Goal: Answer question/provide support

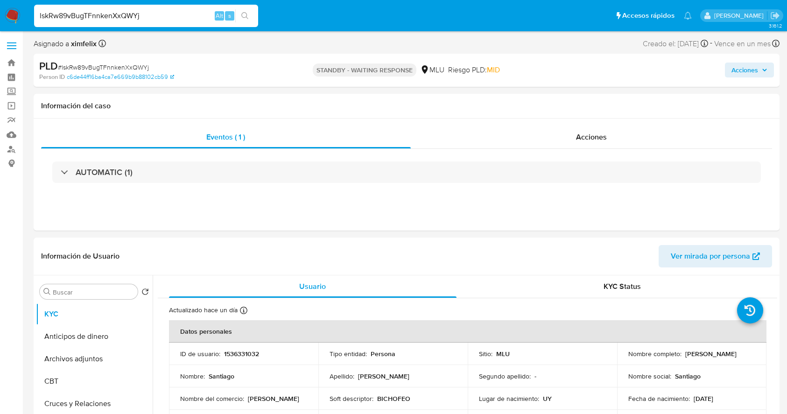
select select "10"
click at [127, 20] on input "lskRw89vBugTFnnkenXxQWYj" at bounding box center [146, 16] width 224 height 12
paste input "Ok64Cvf3RQmnhSRZ4xxTfnEd"
type input "Ok64Cvf3RQmnhSRZ4xxTfnEd"
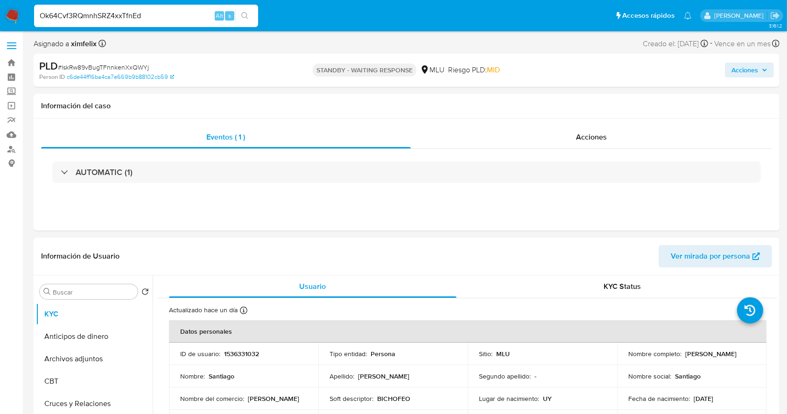
click at [165, 13] on input "Ok64Cvf3RQmnhSRZ4xxTfnEd" at bounding box center [146, 16] width 224 height 12
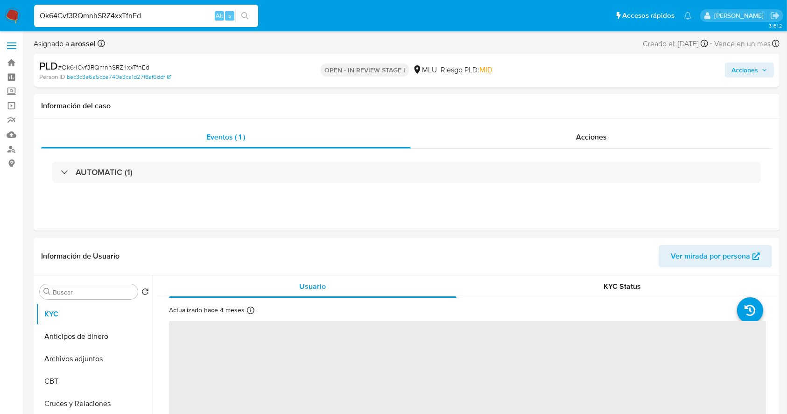
select select "10"
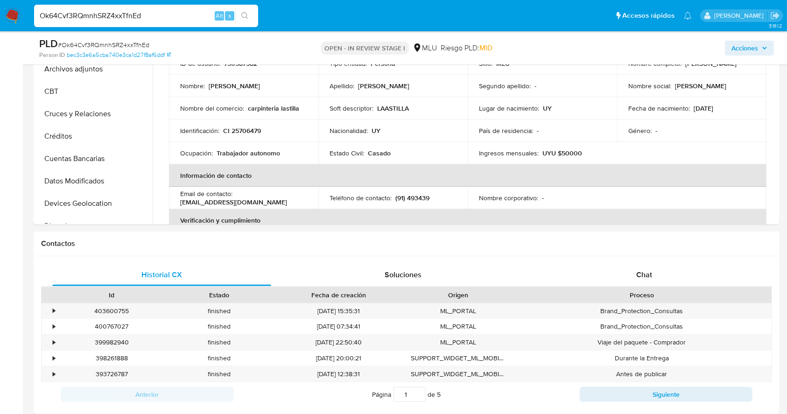
scroll to position [270, 0]
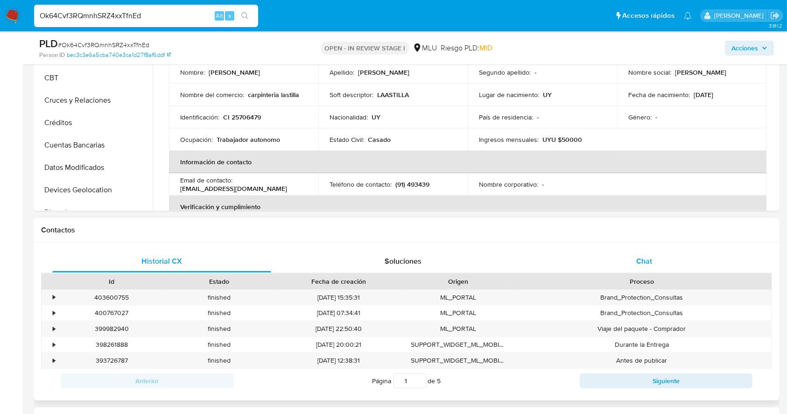
click at [641, 257] on span "Chat" at bounding box center [644, 261] width 16 height 11
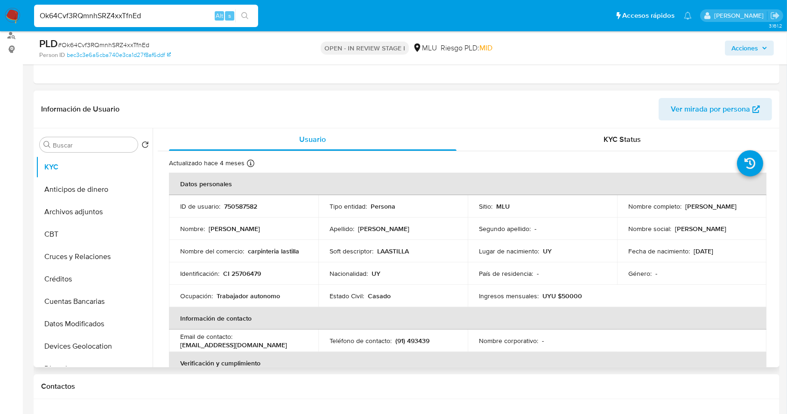
scroll to position [108, 0]
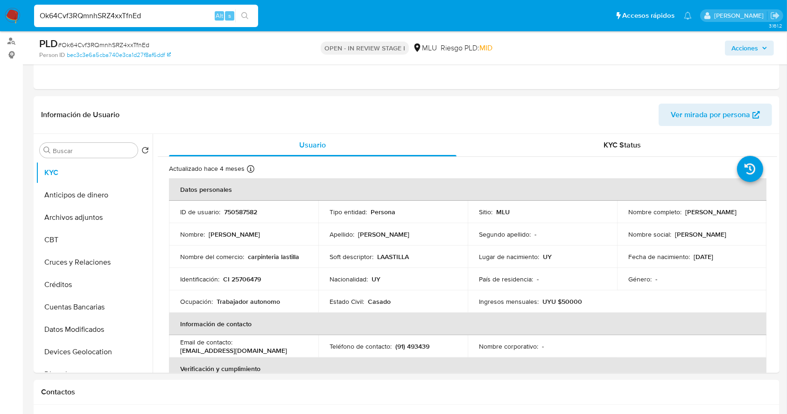
click at [149, 24] on div "Ok64Cvf3RQmnhSRZ4xxTfnEd Alt s" at bounding box center [146, 16] width 224 height 22
click at [119, 16] on input "Ok64Cvf3RQmnhSRZ4xxTfnEd" at bounding box center [146, 16] width 224 height 12
paste input "ixev0hTmaNzRkS1ypbVODwxi"
type input "ixev0hTmaNzRkS1ypbVODwxi"
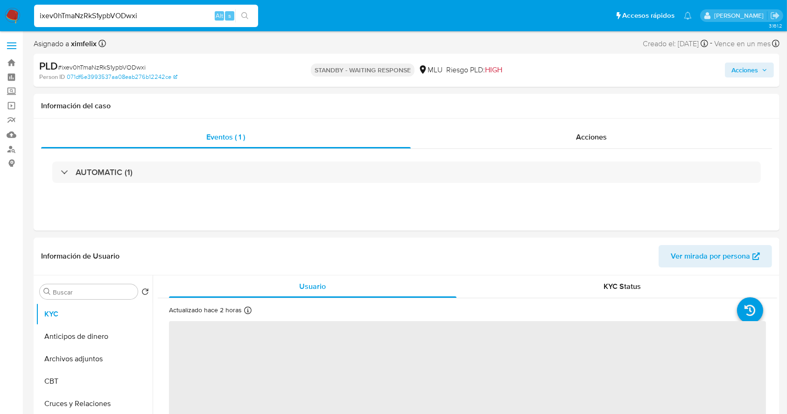
select select "10"
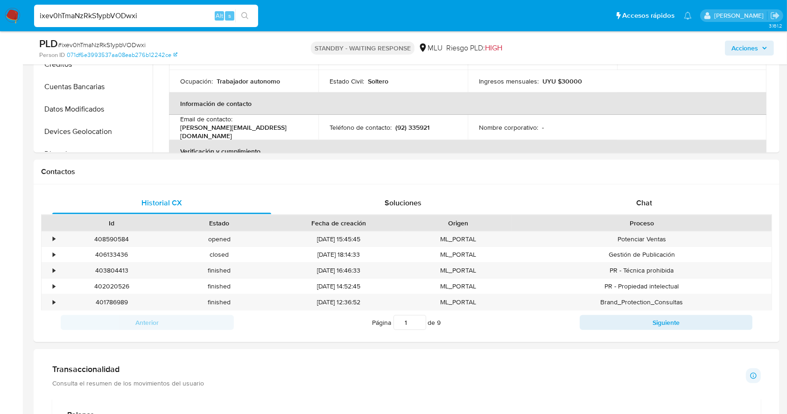
scroll to position [327, 0]
click at [629, 209] on div "Chat" at bounding box center [644, 204] width 219 height 22
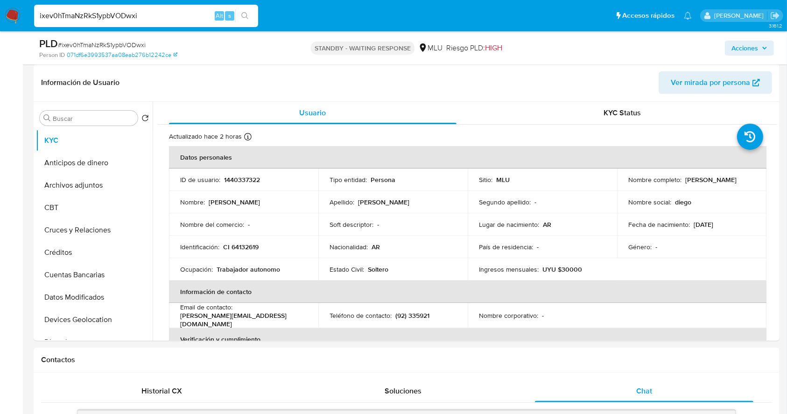
scroll to position [0, 0]
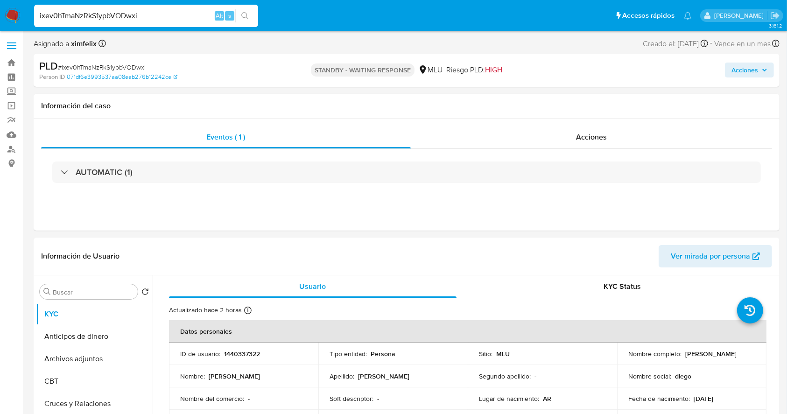
click at [120, 13] on input "ixev0hTmaNzRkS1ypbVODwxi" at bounding box center [146, 16] width 224 height 12
paste input "lXuQBDXOoKnSFydOiWoAfadX"
type input "lXuQBDXOoKnSFydOiWoAfadX"
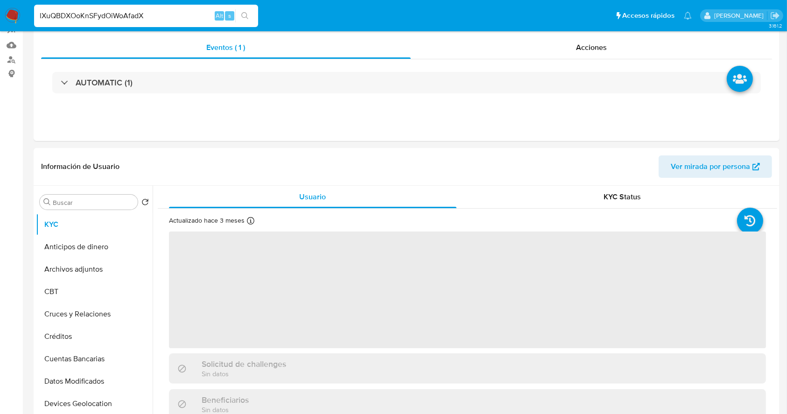
select select "10"
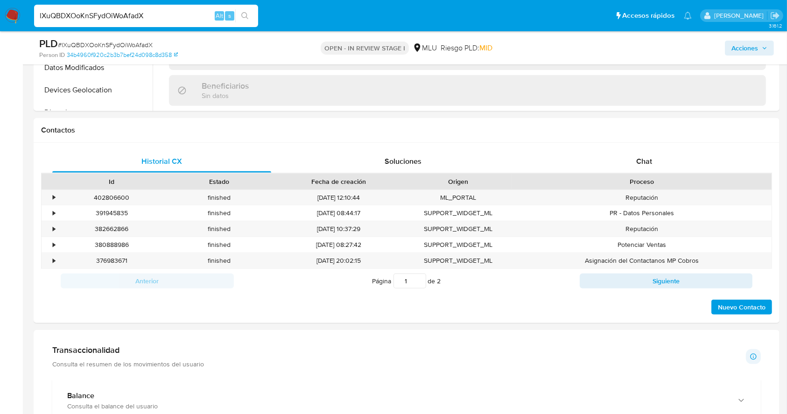
scroll to position [377, 0]
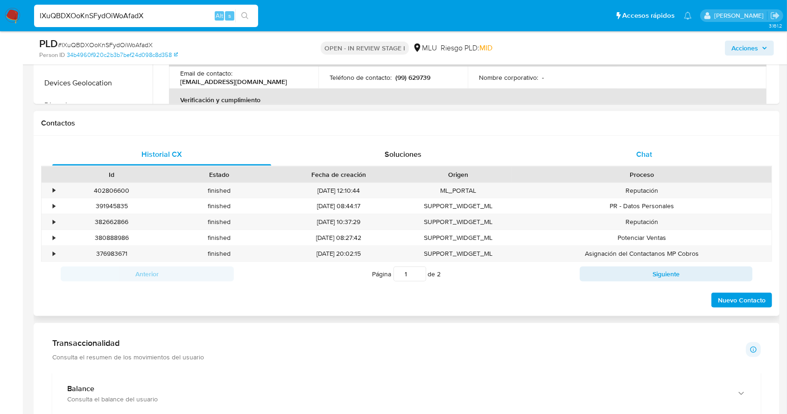
click at [654, 158] on div "Chat" at bounding box center [644, 154] width 219 height 22
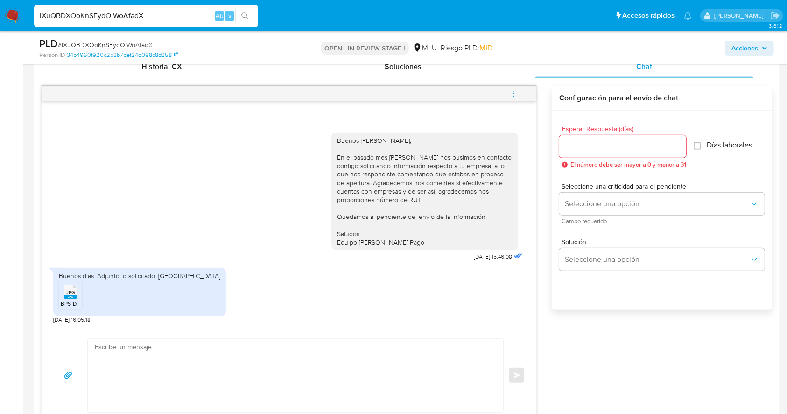
scroll to position [477, 0]
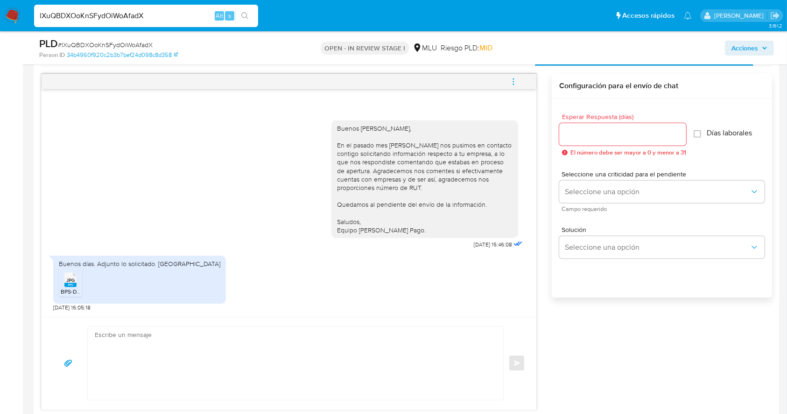
click at [63, 290] on span "BPS-DGI.jpg" at bounding box center [76, 292] width 31 height 8
click at [206, 365] on textarea at bounding box center [293, 363] width 397 height 73
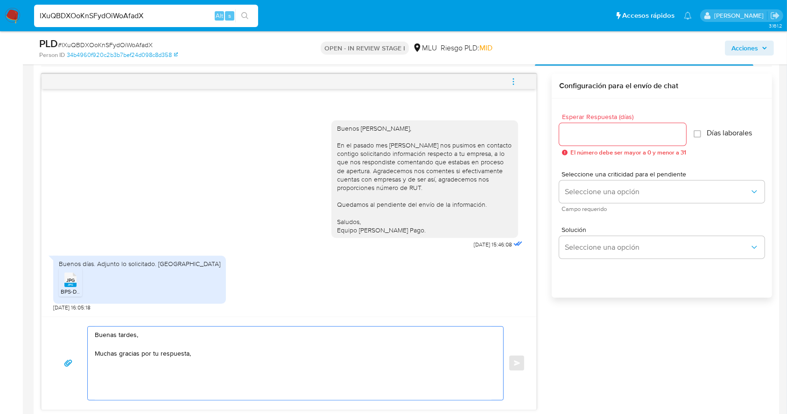
paste textarea "detectamos que tus ingresos superan ampliamente el límite establecido para tu t…"
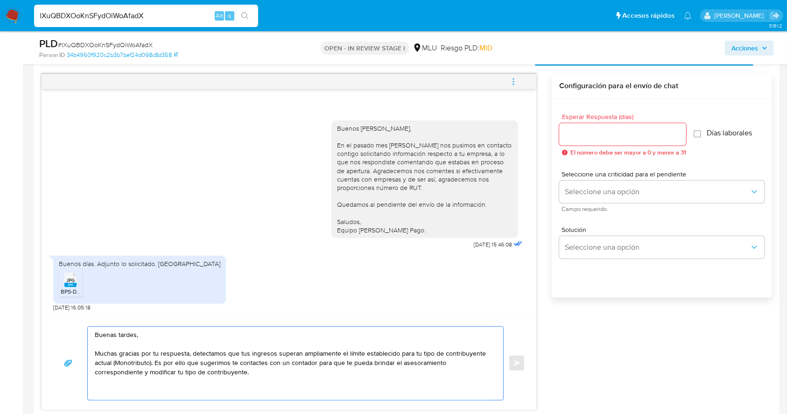
click at [195, 385] on textarea "Buenas tardes, Muchas gracias por tu respuesta, detectamos que tus ingresos sup…" at bounding box center [293, 363] width 397 height 73
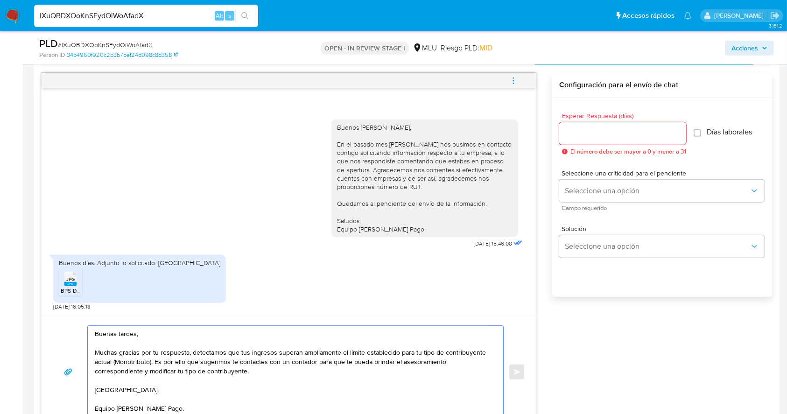
type textarea "Buenas tardes, Muchas gracias por tu respuesta, detectamos que tus ingresos sup…"
click at [621, 135] on input "Esperar Respuesta (días)" at bounding box center [622, 133] width 127 height 12
type input "3"
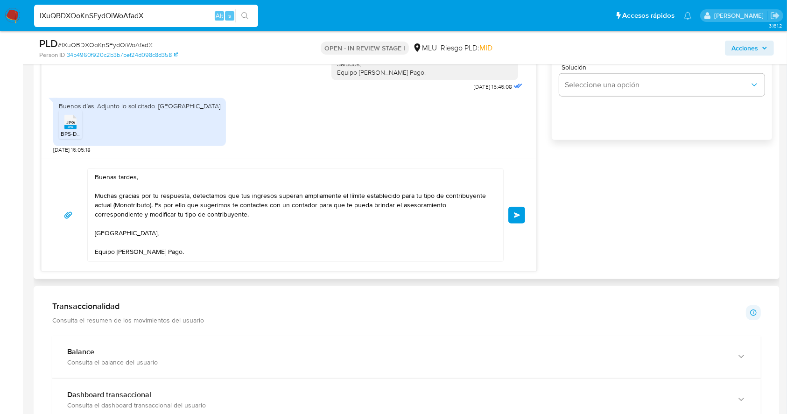
scroll to position [639, 0]
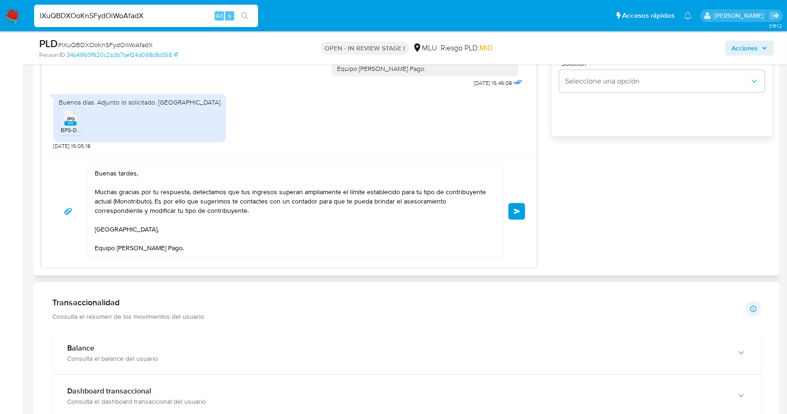
type input "0"
click at [90, 251] on div "Buenas tardes, Muchas gracias por tu respuesta, detectamos que tus ingresos sup…" at bounding box center [293, 211] width 411 height 92
click at [95, 248] on textarea "Buenas tardes, Muchas gracias por tu respuesta, detectamos que tus ingresos sup…" at bounding box center [293, 211] width 397 height 92
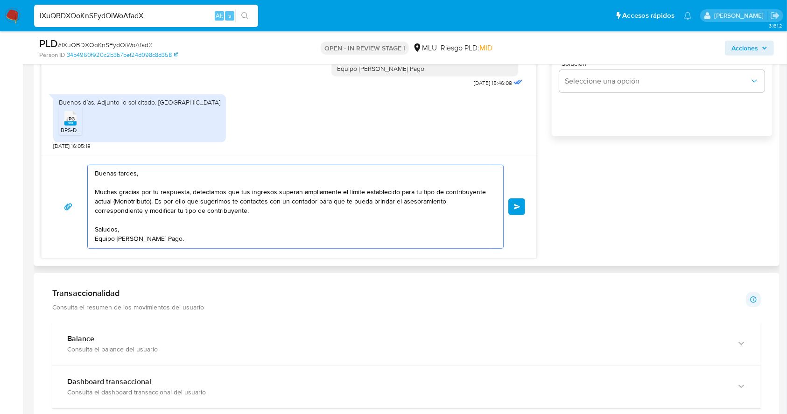
click at [314, 189] on textarea "Buenas tardes, Muchas gracias por tu respuesta, detectamos que tus ingresos sup…" at bounding box center [293, 206] width 397 height 83
type textarea "Buenas tardes, Muchas gracias por tu respuesta, detectamos que tus ingresos sup…"
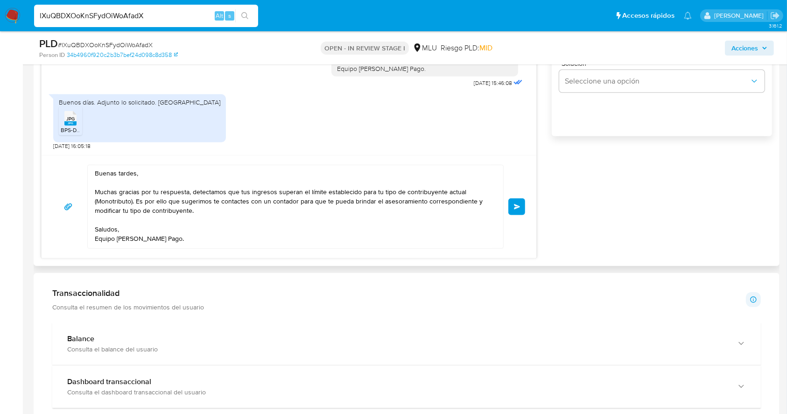
click at [514, 202] on button "Enviar" at bounding box center [516, 206] width 17 height 17
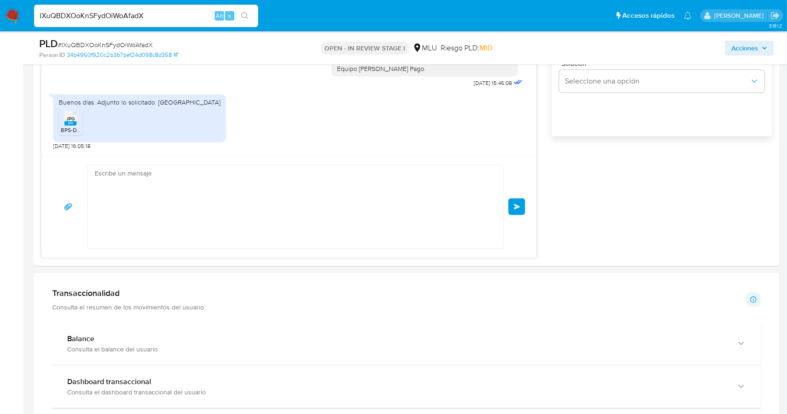
scroll to position [100, 0]
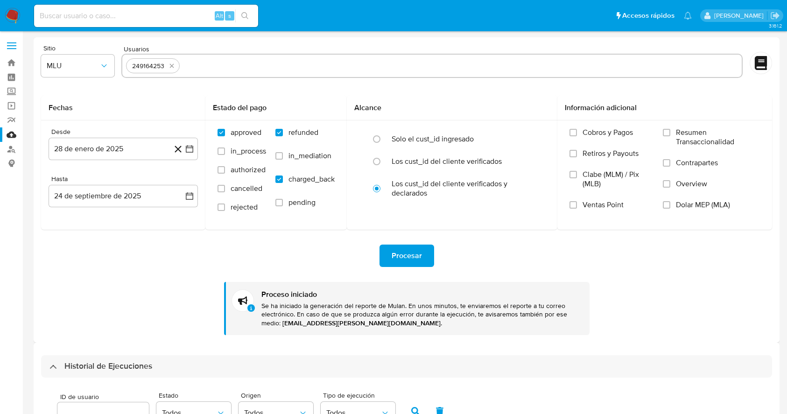
select select "10"
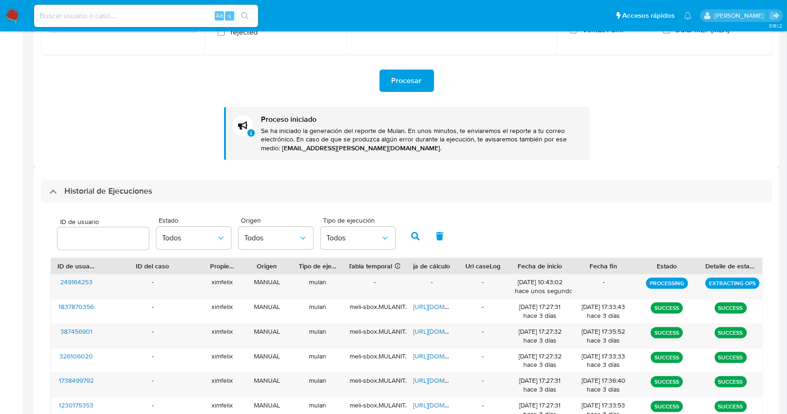
click at [15, 14] on img at bounding box center [13, 16] width 16 height 16
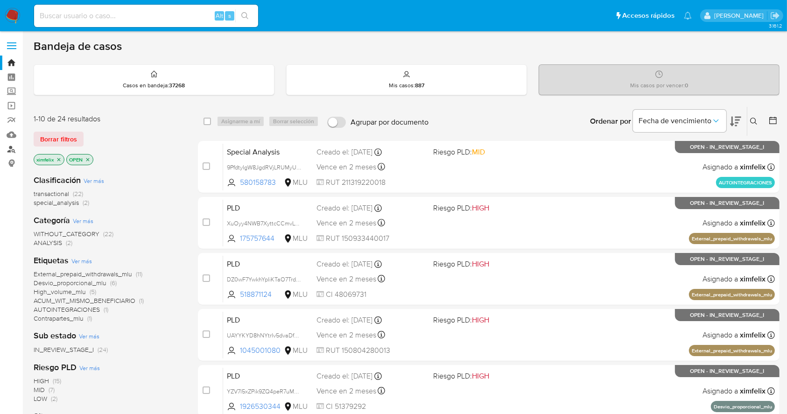
click at [13, 152] on link "Buscador de personas" at bounding box center [55, 149] width 111 height 14
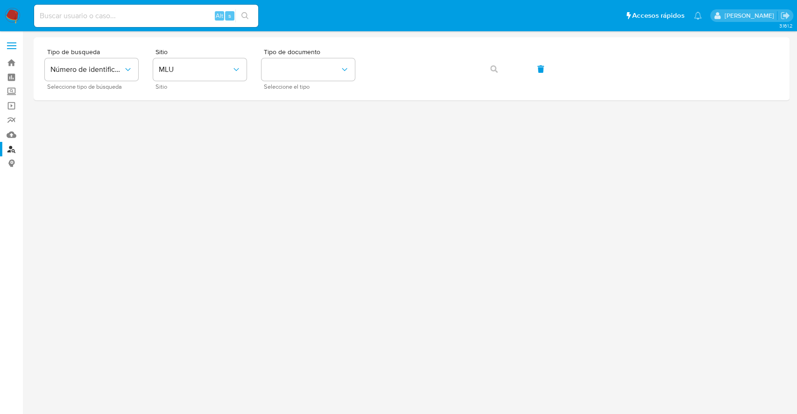
click at [10, 19] on img at bounding box center [13, 16] width 16 height 16
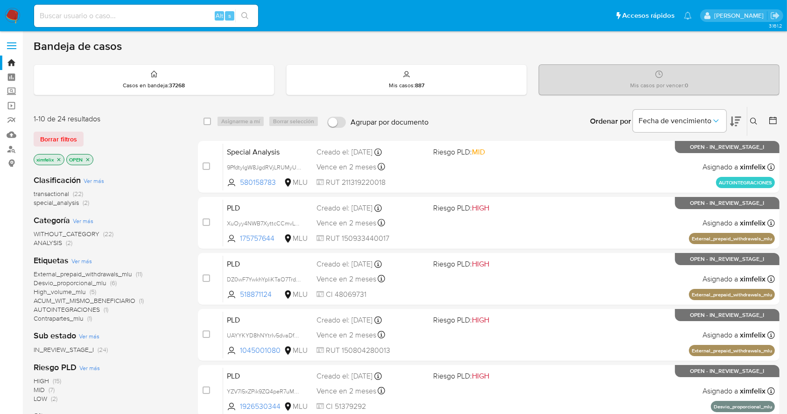
click at [92, 159] on p "OPEN" at bounding box center [80, 159] width 26 height 10
click at [88, 159] on icon "close-filter" at bounding box center [88, 160] width 6 height 6
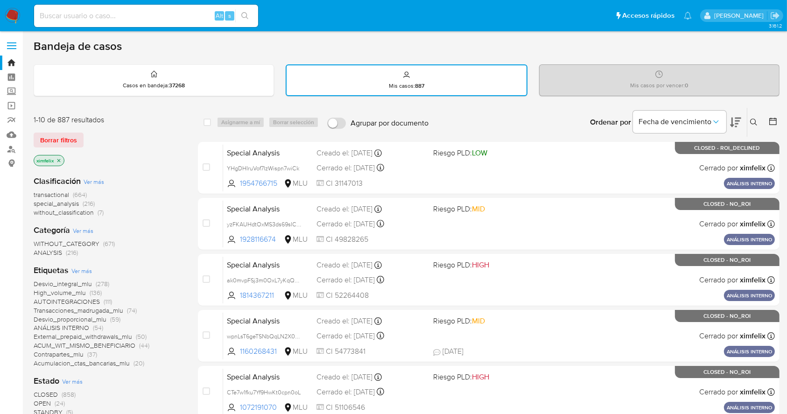
click at [756, 125] on icon at bounding box center [753, 122] width 7 height 7
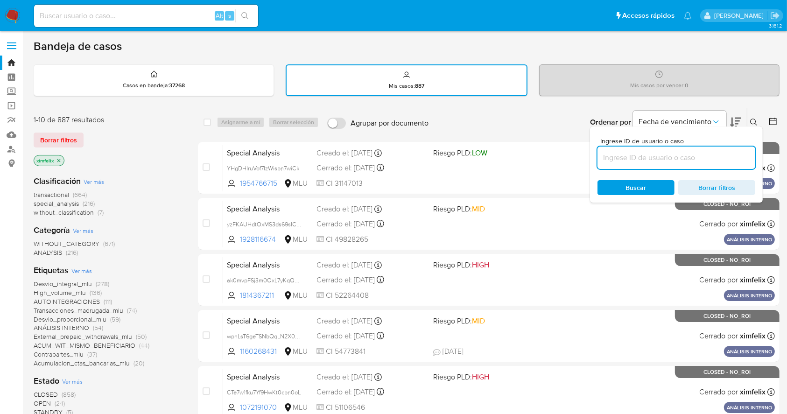
click at [619, 156] on input at bounding box center [676, 158] width 158 height 12
type input "Ok64Cvf3RQmnhSRZ4xxTfnEd"
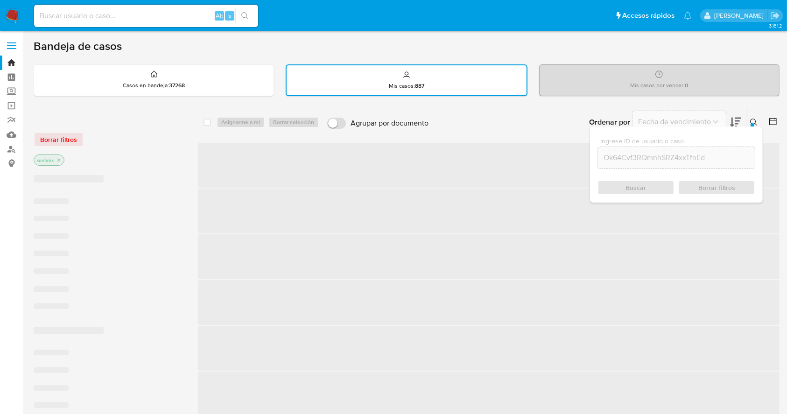
click at [632, 185] on div "Buscar Borrar filtros" at bounding box center [676, 187] width 158 height 15
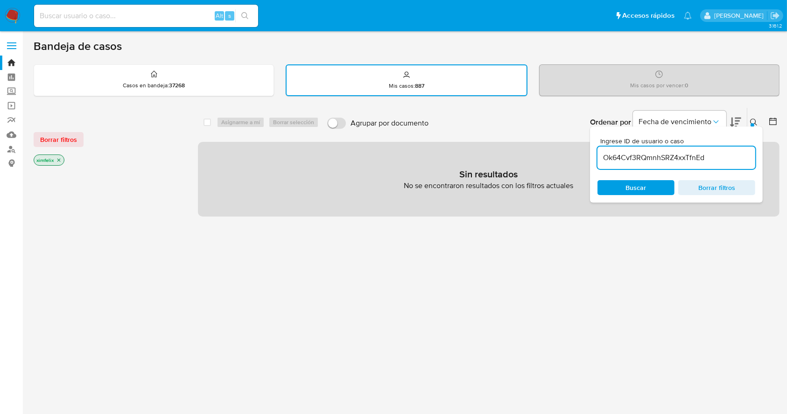
click at [61, 162] on icon "close-filter" at bounding box center [59, 160] width 6 height 6
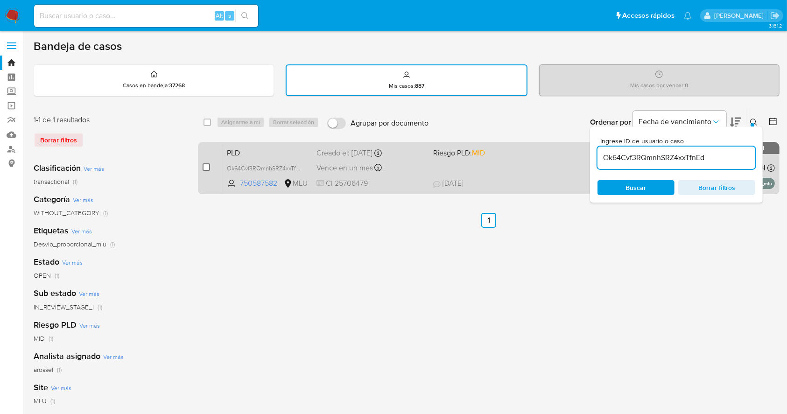
click at [209, 166] on input "checkbox" at bounding box center [206, 166] width 7 height 7
checkbox input "true"
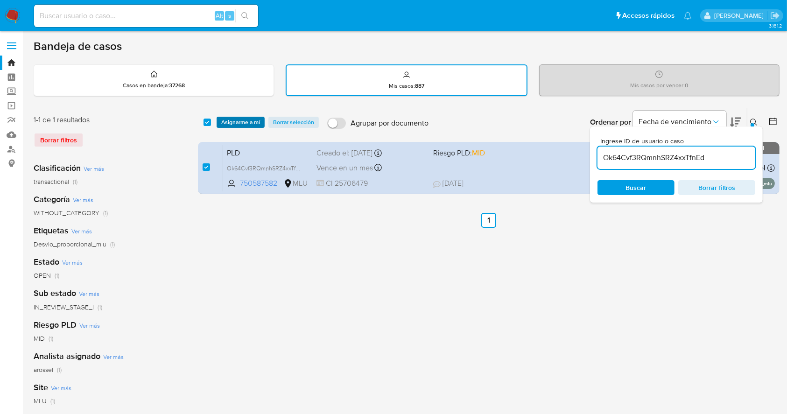
click at [246, 124] on span "Asignarme a mí" at bounding box center [240, 122] width 39 height 9
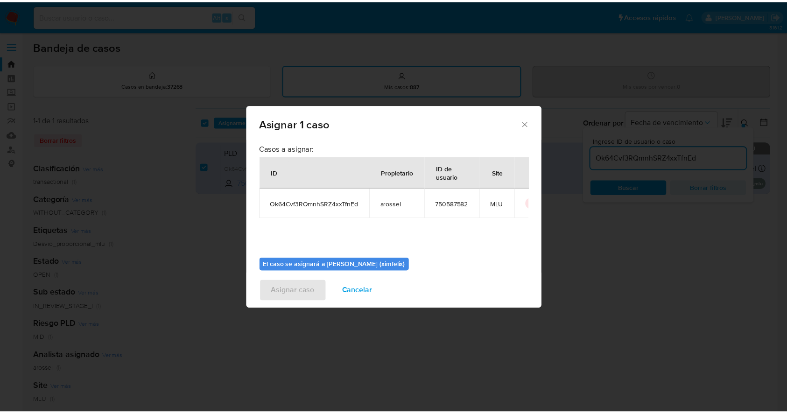
scroll to position [48, 0]
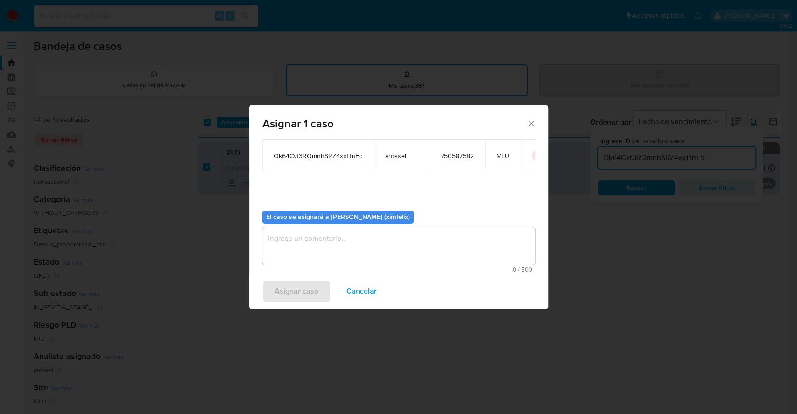
click at [344, 268] on span "0 / 500" at bounding box center [398, 270] width 267 height 6
click at [342, 260] on textarea "assign-modal" at bounding box center [398, 245] width 273 height 37
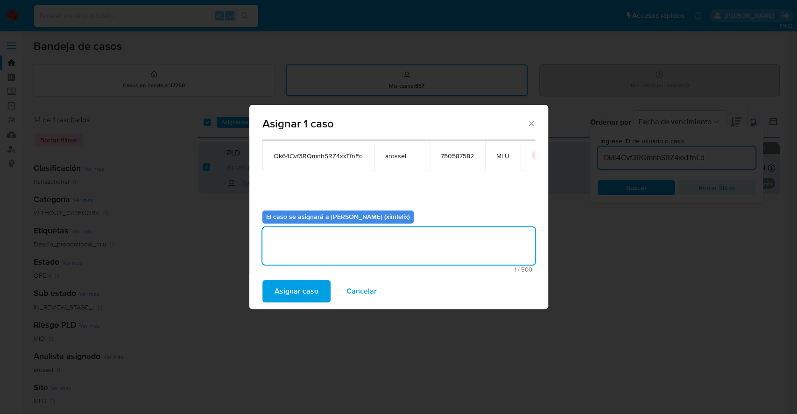
click at [292, 284] on span "Asignar caso" at bounding box center [296, 291] width 44 height 21
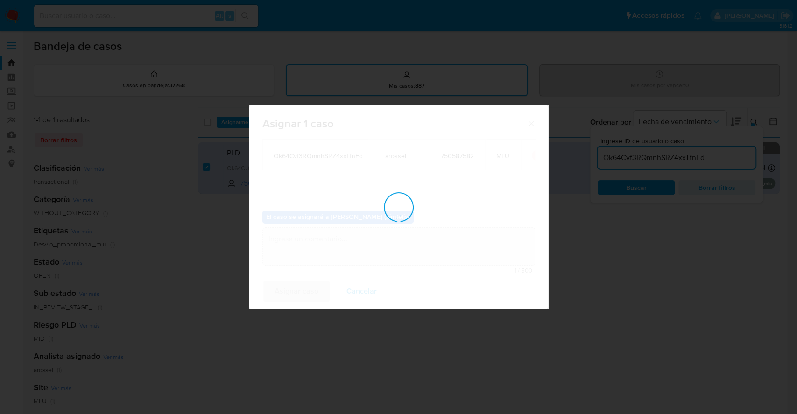
checkbox input "false"
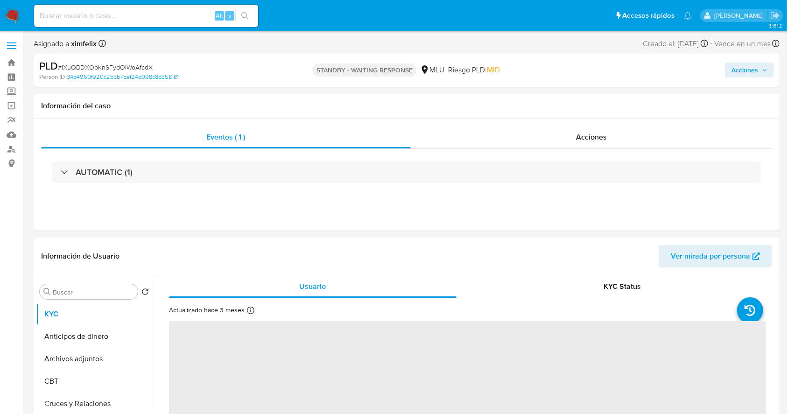
select select "10"
